Goal: Information Seeking & Learning: Find specific fact

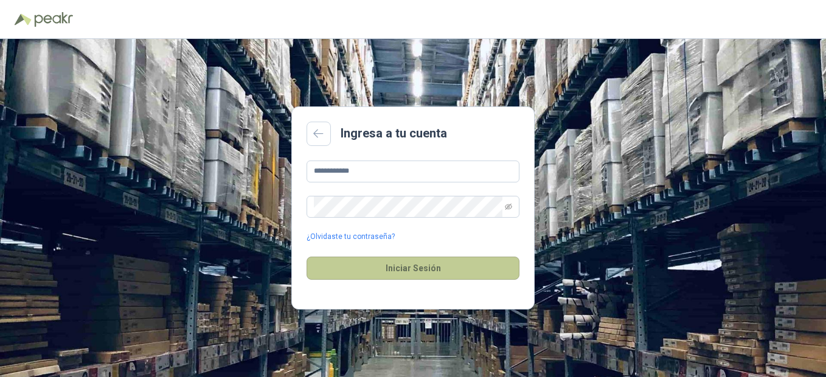
click at [451, 274] on button "Iniciar Sesión" at bounding box center [412, 268] width 213 height 23
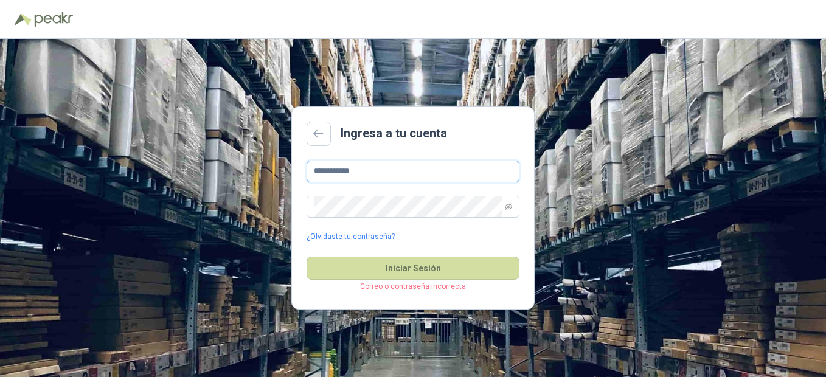
click at [384, 175] on input "**********" at bounding box center [412, 172] width 213 height 22
drag, startPoint x: 384, startPoint y: 175, endPoint x: 290, endPoint y: 175, distance: 93.6
click at [290, 175] on div "**********" at bounding box center [413, 208] width 826 height 338
type input "*"
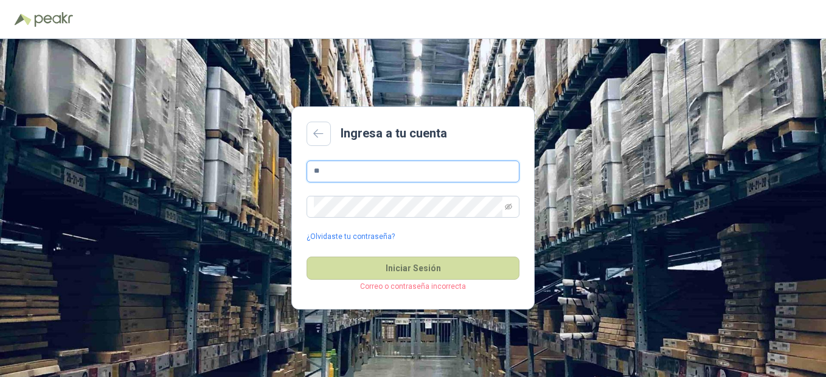
type input "*"
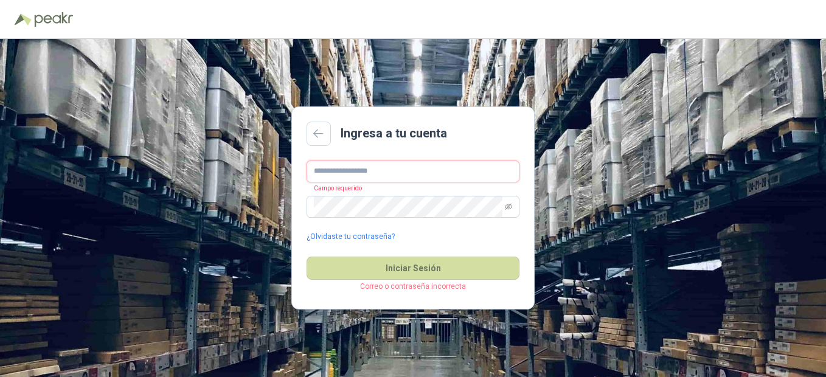
type input "*"
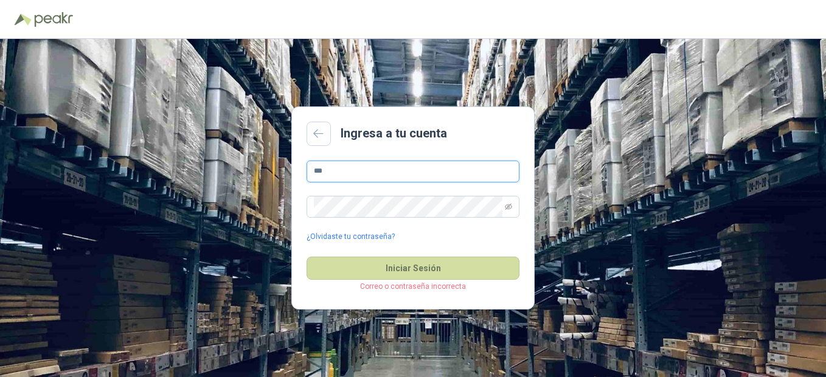
type input "**********"
click at [505, 204] on icon "eye-invisible" at bounding box center [508, 206] width 7 height 7
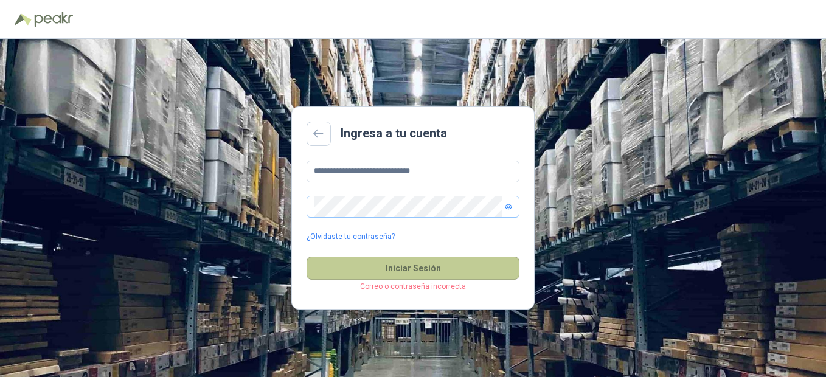
click at [317, 271] on button "Iniciar Sesión" at bounding box center [412, 268] width 213 height 23
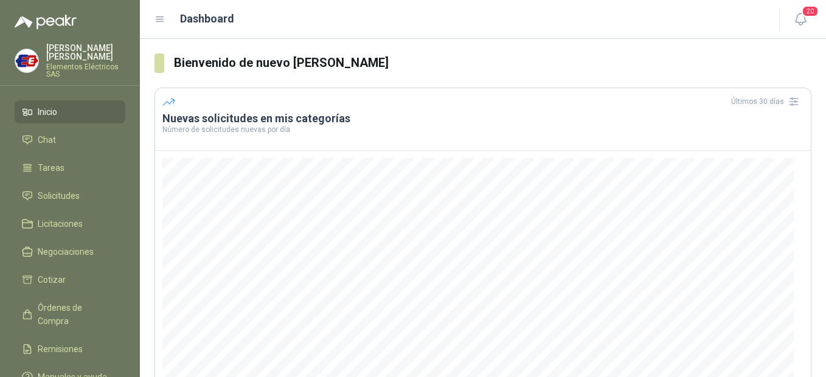
click at [607, 61] on h3 "Bienvenido de nuevo [PERSON_NAME]" at bounding box center [492, 63] width 637 height 19
click at [83, 64] on p "Elementos Eléctricos SAS" at bounding box center [85, 70] width 79 height 15
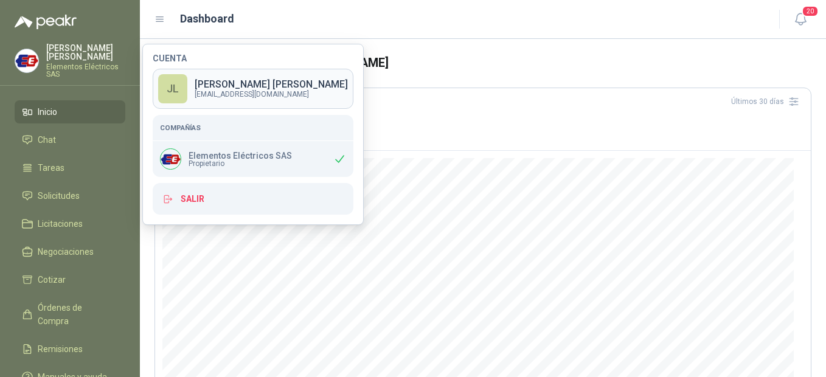
click at [299, 92] on p "[EMAIL_ADDRESS][DOMAIN_NAME]" at bounding box center [271, 94] width 153 height 7
click at [299, 92] on div "Últimos 30 días" at bounding box center [482, 101] width 641 height 19
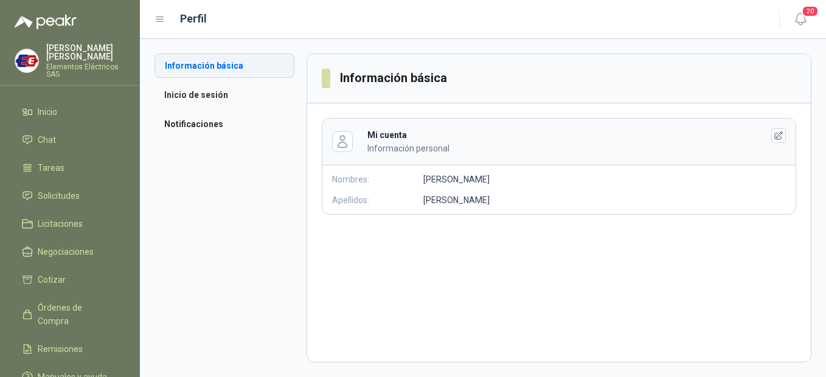
click at [220, 67] on li "Información básica" at bounding box center [224, 66] width 140 height 24
click at [194, 94] on li "Inicio de sesión" at bounding box center [224, 95] width 140 height 24
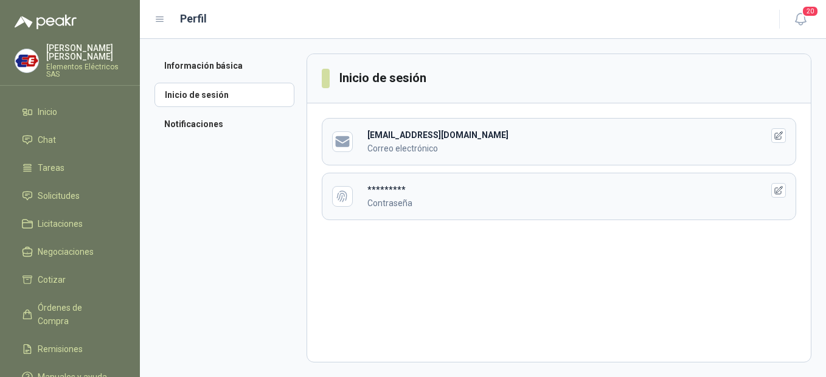
drag, startPoint x: 502, startPoint y: 139, endPoint x: 362, endPoint y: 138, distance: 140.5
click at [362, 138] on header "[EMAIL_ADDRESS][DOMAIN_NAME] Correo electrónico" at bounding box center [558, 142] width 473 height 46
copy b "[EMAIL_ADDRESS][DOMAIN_NAME]"
click at [786, 190] on header "********* Contraseña" at bounding box center [558, 196] width 473 height 46
click at [778, 185] on icon "button" at bounding box center [779, 190] width 10 height 10
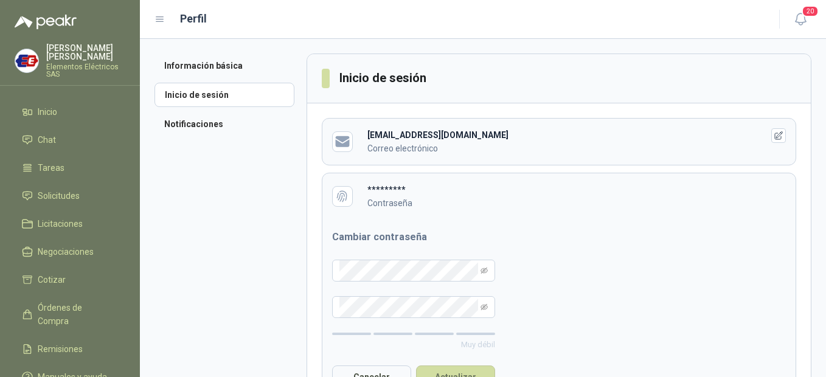
click at [383, 196] on p "Contraseña" at bounding box center [555, 202] width 376 height 13
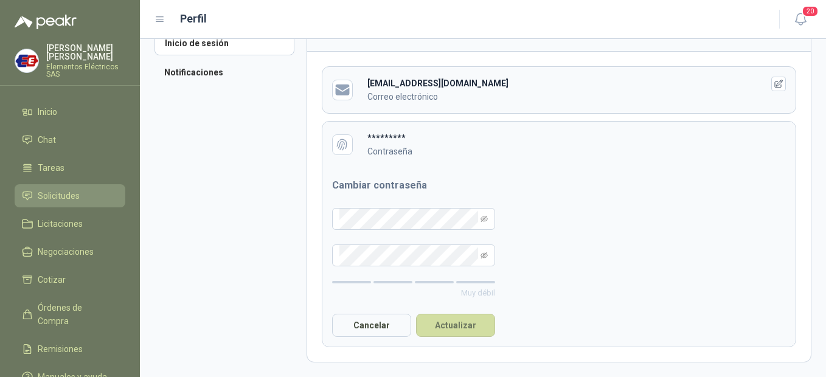
click at [43, 200] on span "Solicitudes" at bounding box center [59, 195] width 42 height 13
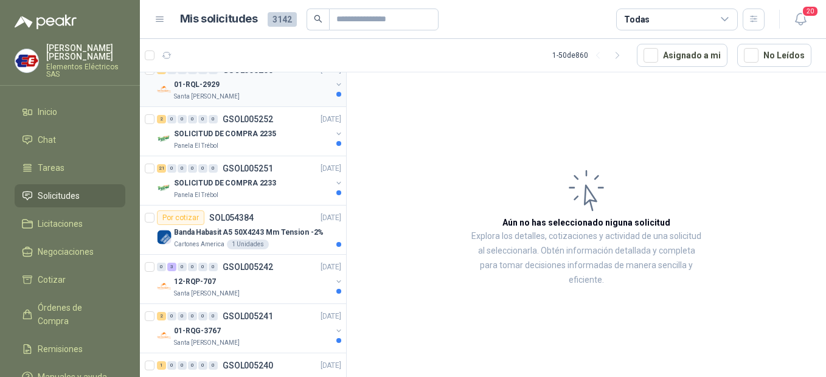
scroll to position [243, 0]
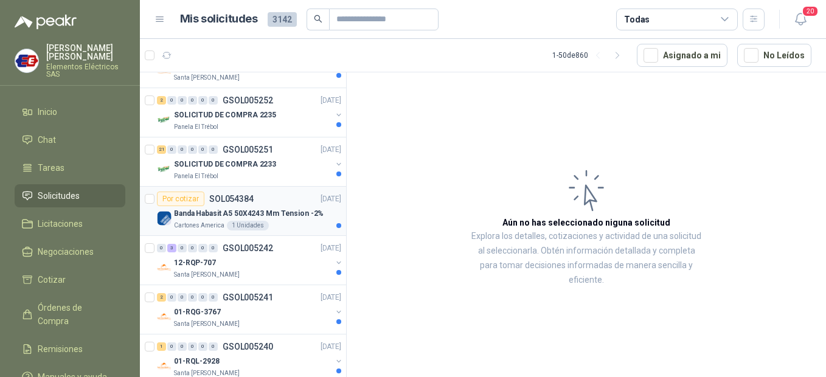
click at [205, 221] on p "Cartones America" at bounding box center [199, 226] width 50 height 10
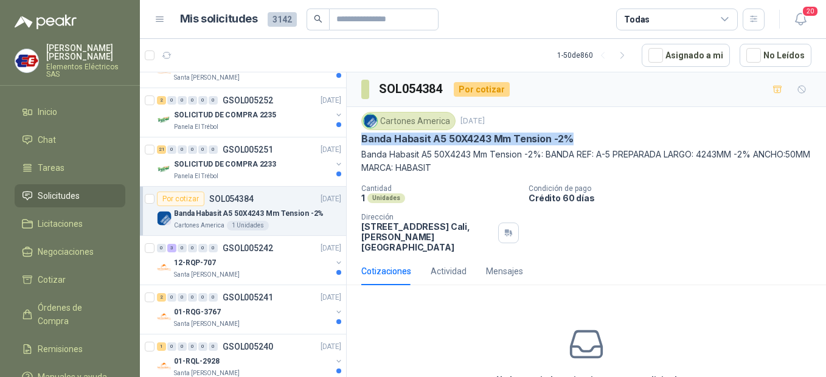
drag, startPoint x: 362, startPoint y: 143, endPoint x: 573, endPoint y: 139, distance: 211.1
click at [573, 139] on div "Banda Habasit A5 50X4243 Mm Tension -2%" at bounding box center [586, 139] width 450 height 13
copy p "Banda Habasit A5 50X4243 Mm Tension -2%"
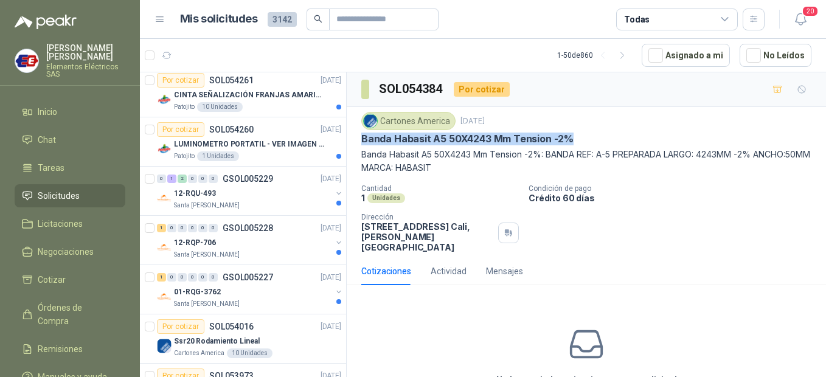
scroll to position [669, 0]
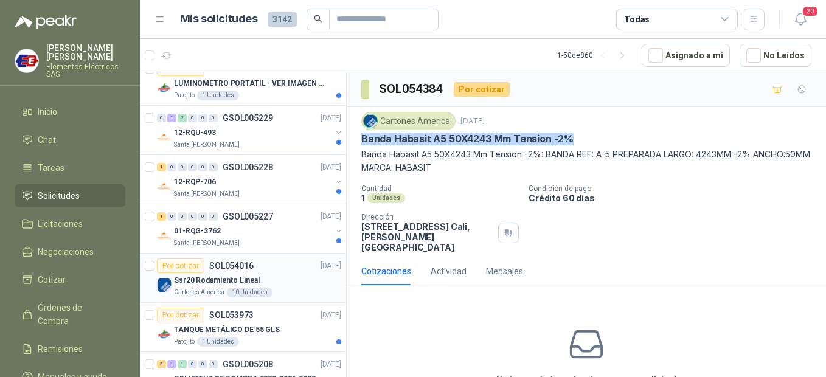
click at [248, 280] on p "Ssr20 Rodamiento Lineal" at bounding box center [217, 281] width 86 height 12
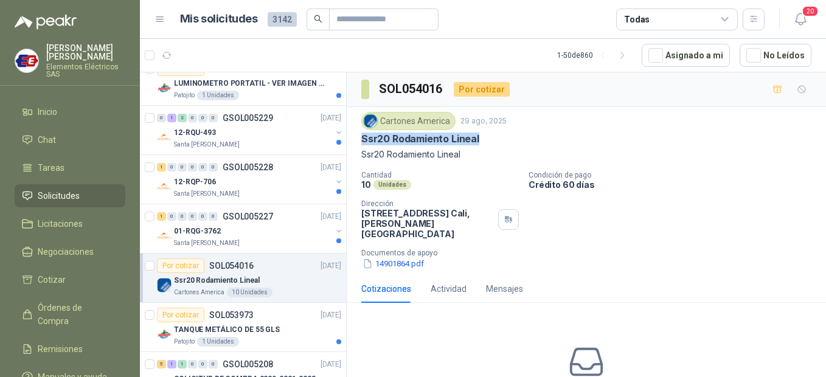
drag, startPoint x: 364, startPoint y: 138, endPoint x: 488, endPoint y: 143, distance: 124.1
click at [488, 143] on div "Ssr20 Rodamiento Lineal" at bounding box center [586, 139] width 450 height 13
copy p "Ssr20 Rodamiento Lineal"
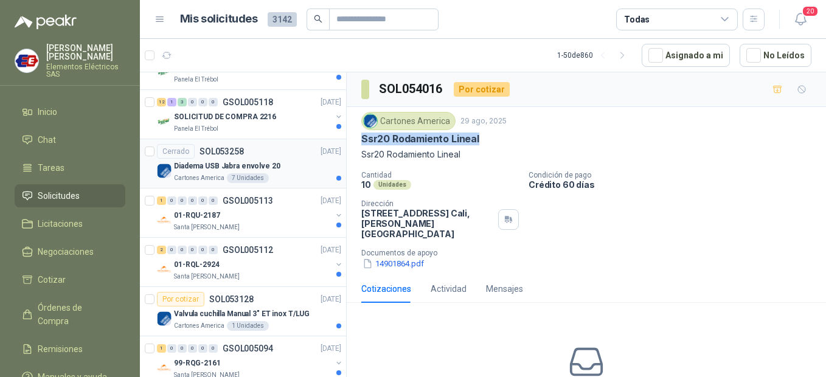
scroll to position [1642, 0]
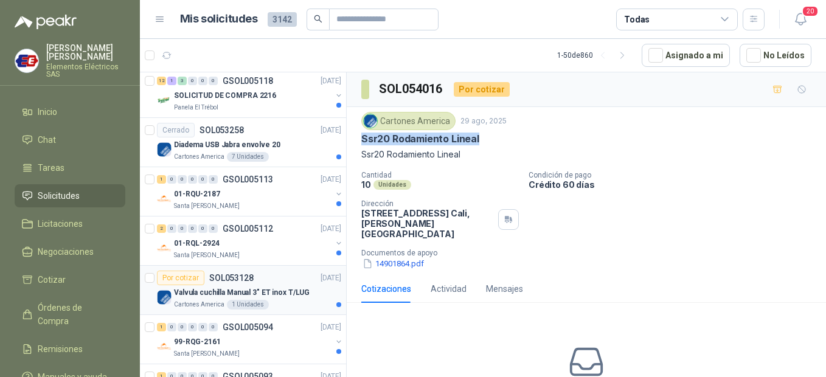
click at [288, 294] on p "Valvula cuchilla Manual 3" ET inox T/LUG" at bounding box center [242, 293] width 136 height 12
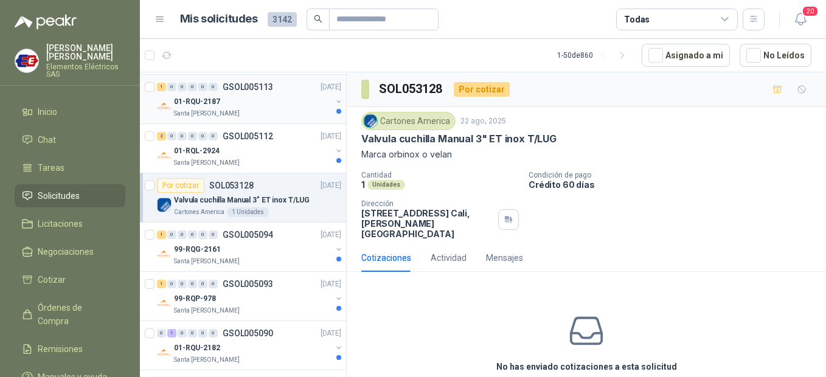
scroll to position [1763, 0]
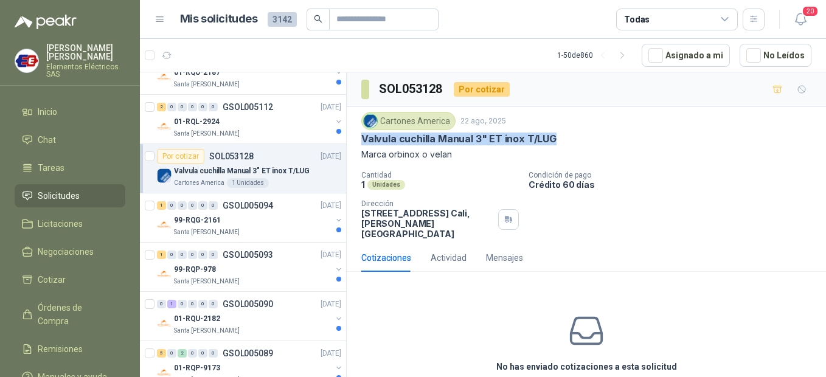
drag, startPoint x: 362, startPoint y: 138, endPoint x: 553, endPoint y: 137, distance: 190.3
click at [553, 137] on div "Valvula cuchilla Manual 3" ET inox T/LUG" at bounding box center [586, 139] width 450 height 13
copy p "Valvula cuchilla Manual 3" ET inox T/LUG"
click at [614, 282] on div "No has enviado cotizaciones a esta solicitud Cotizar" at bounding box center [586, 359] width 479 height 155
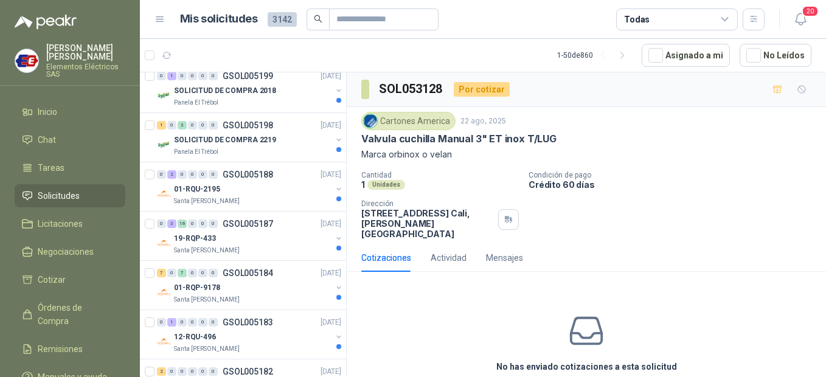
scroll to position [1095, 0]
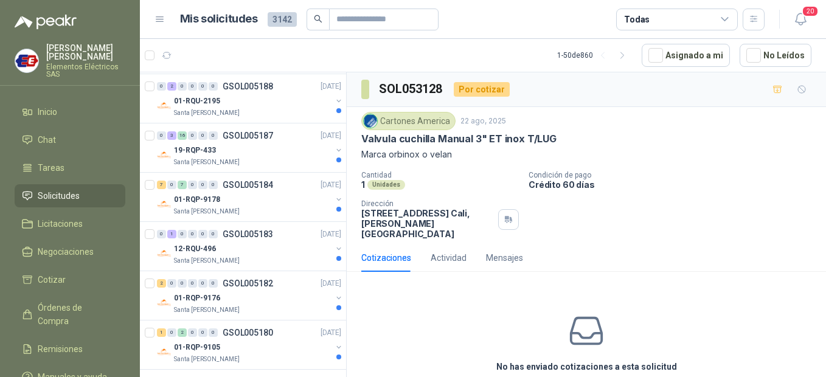
click at [606, 286] on div "No has enviado cotizaciones a esta solicitud Cotizar" at bounding box center [586, 359] width 479 height 155
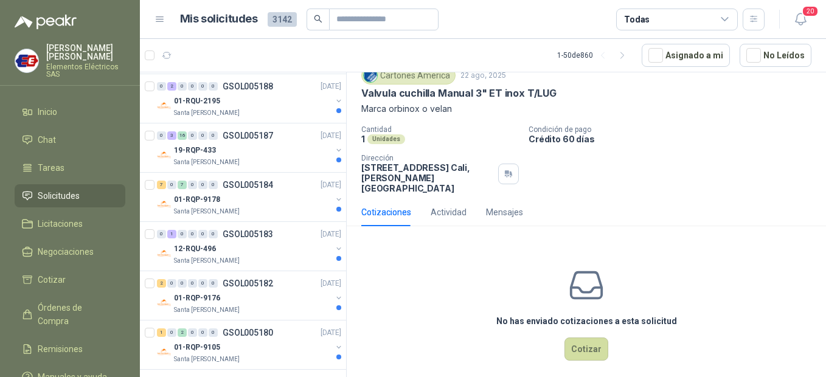
scroll to position [0, 0]
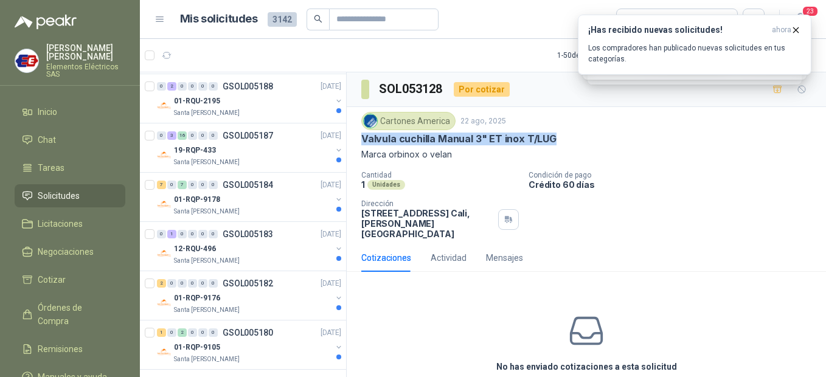
drag, startPoint x: 363, startPoint y: 136, endPoint x: 553, endPoint y: 138, distance: 189.7
click at [553, 138] on div "Valvula cuchilla Manual 3" ET inox T/LUG" at bounding box center [586, 139] width 450 height 13
copy p "Valvula cuchilla Manual 3" ET inox T/LUG"
click at [422, 168] on div "Cartones America [DATE] Valvula cuchilla Manual 3" ET inox T/LUG Marca orbinox …" at bounding box center [586, 175] width 450 height 127
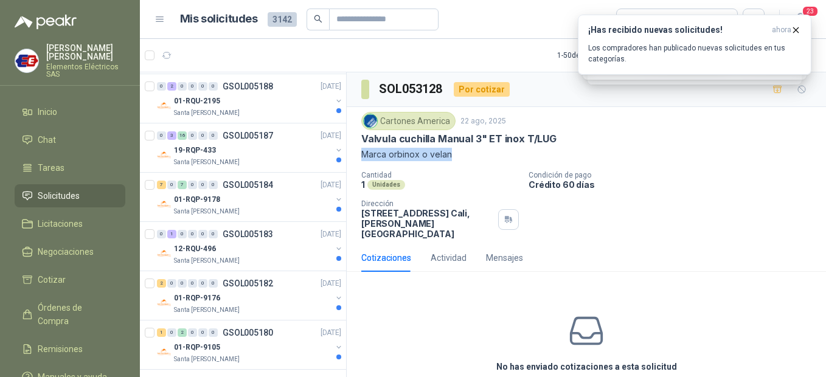
drag, startPoint x: 360, startPoint y: 154, endPoint x: 463, endPoint y: 156, distance: 102.8
click at [463, 156] on div "Cartones America [DATE] Valvula cuchilla Manual 3" ET inox T/LUG Marca orbinox …" at bounding box center [586, 175] width 479 height 137
copy p "Marca orbinox o velan"
